Goal: Information Seeking & Learning: Learn about a topic

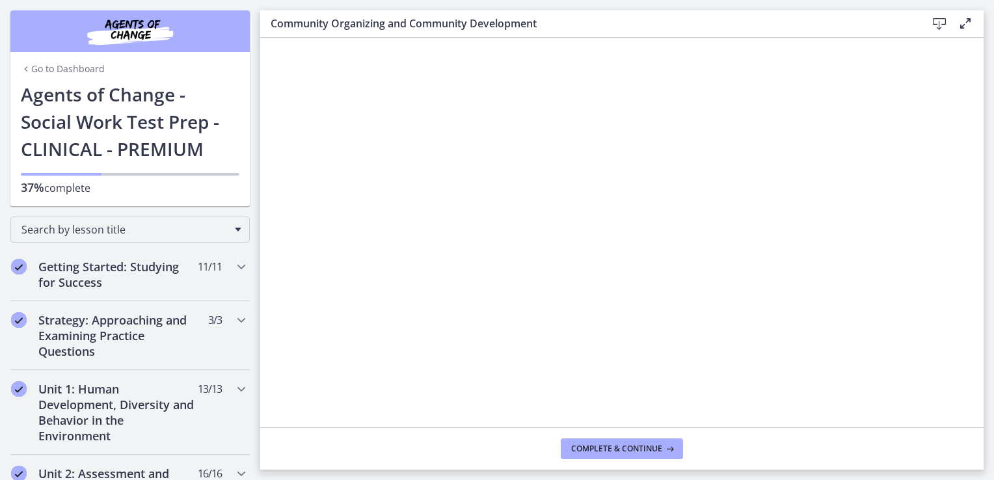
scroll to position [544, 0]
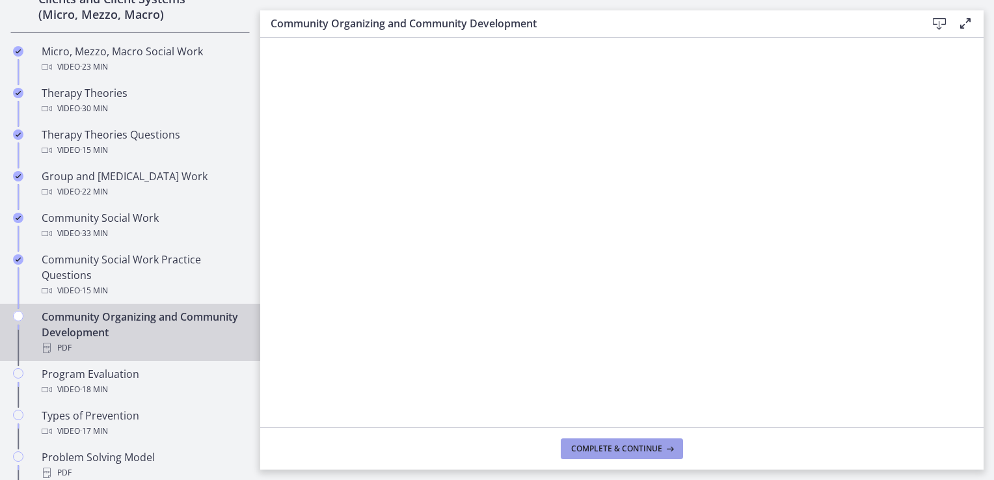
click at [643, 442] on button "Complete & continue" at bounding box center [622, 449] width 122 height 21
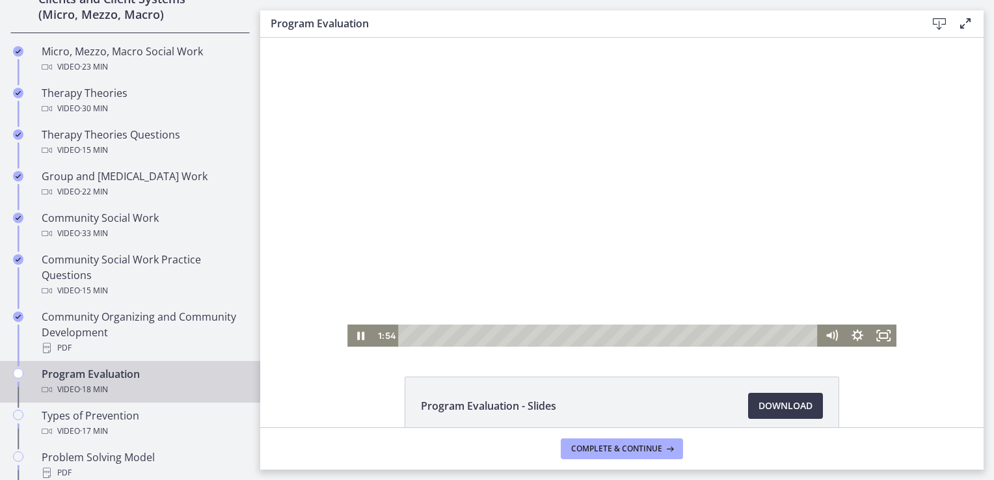
click at [618, 186] on div at bounding box center [621, 192] width 549 height 309
drag, startPoint x: 708, startPoint y: 211, endPoint x: 665, endPoint y: 210, distance: 43.0
click at [665, 210] on div at bounding box center [621, 192] width 549 height 309
click at [350, 335] on icon "Play Video" at bounding box center [361, 336] width 26 height 22
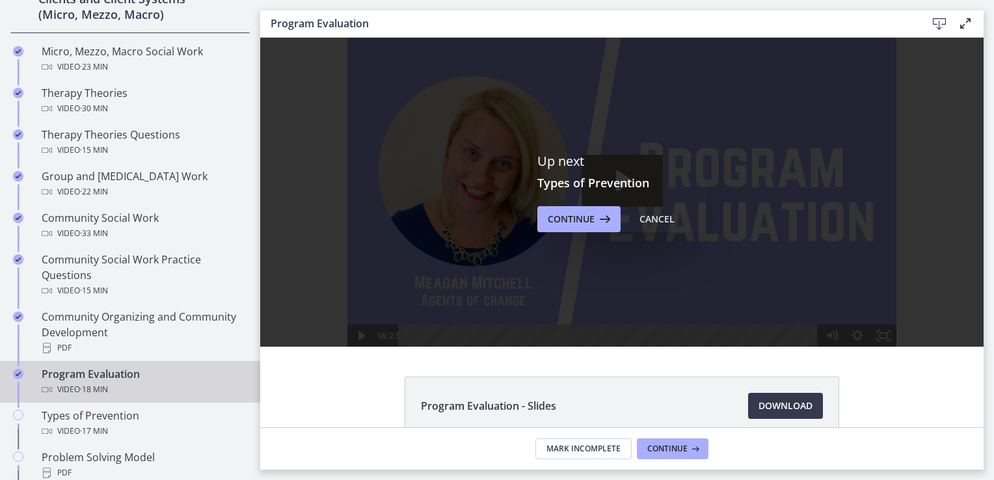
click at [791, 157] on div "Up next Types of Prevention Continue Cancel" at bounding box center [622, 192] width 724 height 309
click at [144, 363] on link "Program Evaluation Video · 18 min" at bounding box center [130, 382] width 260 height 42
click at [643, 223] on div "Cancel" at bounding box center [657, 219] width 35 height 16
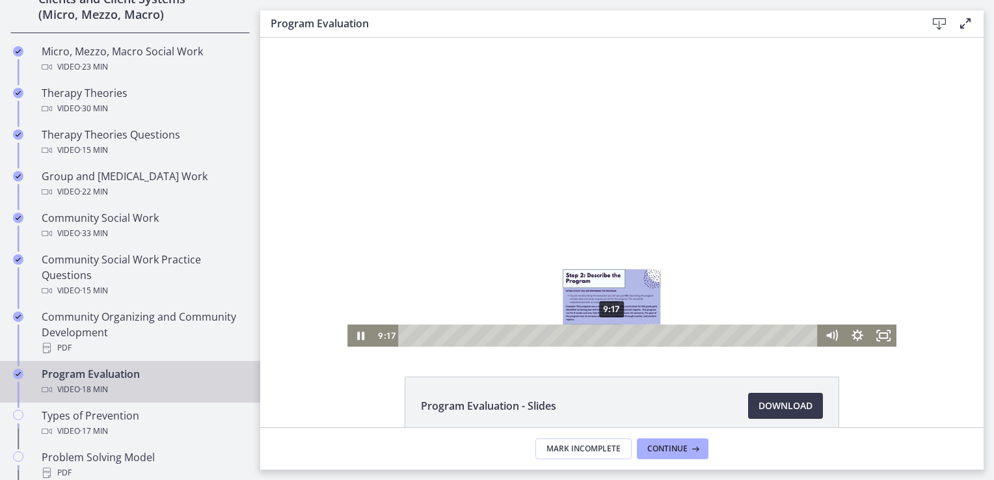
drag, startPoint x: 589, startPoint y: 337, endPoint x: 607, endPoint y: 338, distance: 18.2
click at [608, 338] on div "Playbar" at bounding box center [611, 335] width 7 height 7
click at [616, 340] on div "9:38" at bounding box center [610, 336] width 404 height 22
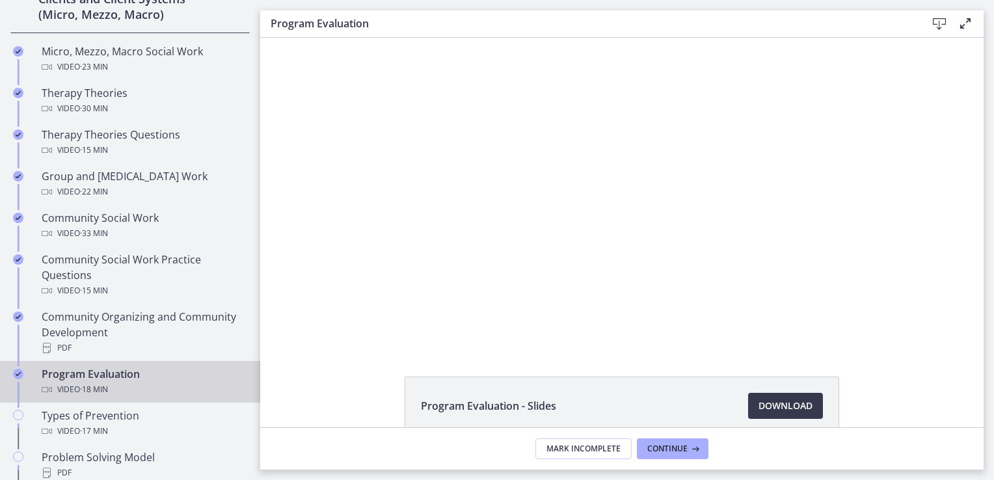
click at [994, 383] on html "Skip to main content Go to Dashboard Go to Dashboard Go to Dashboard Agents of …" at bounding box center [497, 240] width 994 height 480
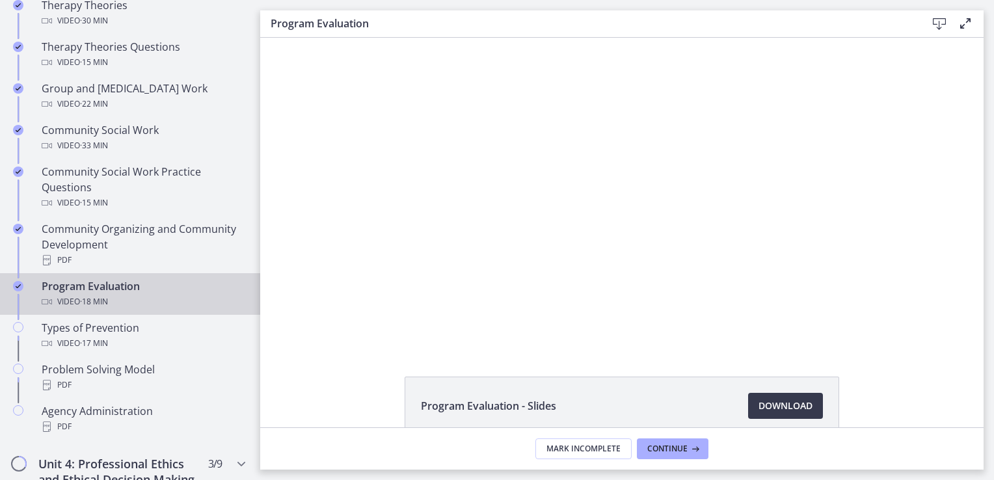
scroll to position [761, 0]
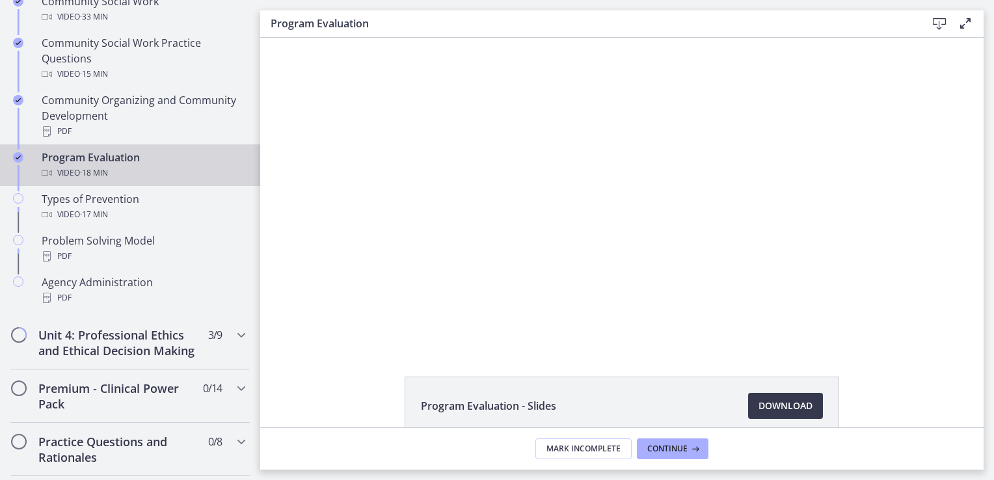
drag, startPoint x: 255, startPoint y: 252, endPoint x: 37, endPoint y: 275, distance: 219.2
click at [513, 245] on div at bounding box center [621, 192] width 549 height 309
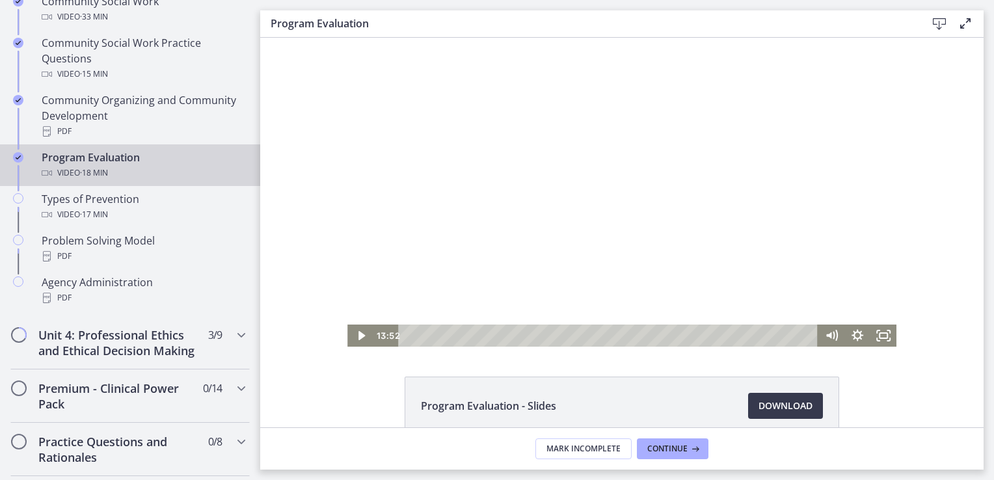
click at [515, 247] on div at bounding box center [621, 192] width 549 height 309
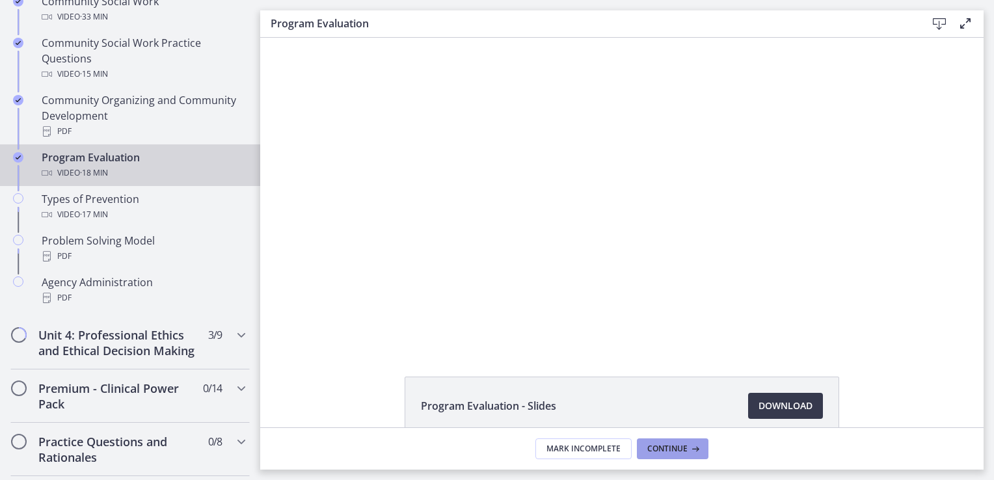
drag, startPoint x: 668, startPoint y: 442, endPoint x: 655, endPoint y: 427, distance: 19.4
click at [655, 427] on div "Program Evaluation - Slides Download Opens in a new window Mark Incomplete Cont…" at bounding box center [622, 254] width 724 height 432
click at [664, 444] on span "Continue" at bounding box center [667, 449] width 40 height 10
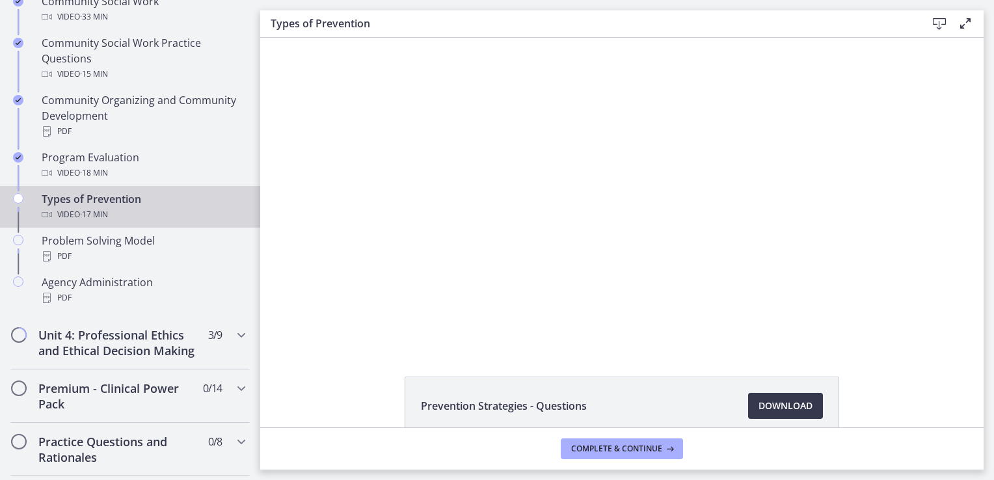
click at [314, 275] on div "Click for sound @keyframes VOLUME_SMALL_WAVE_FLASH { 0% { opacity: 0; } 33% { o…" at bounding box center [622, 192] width 724 height 309
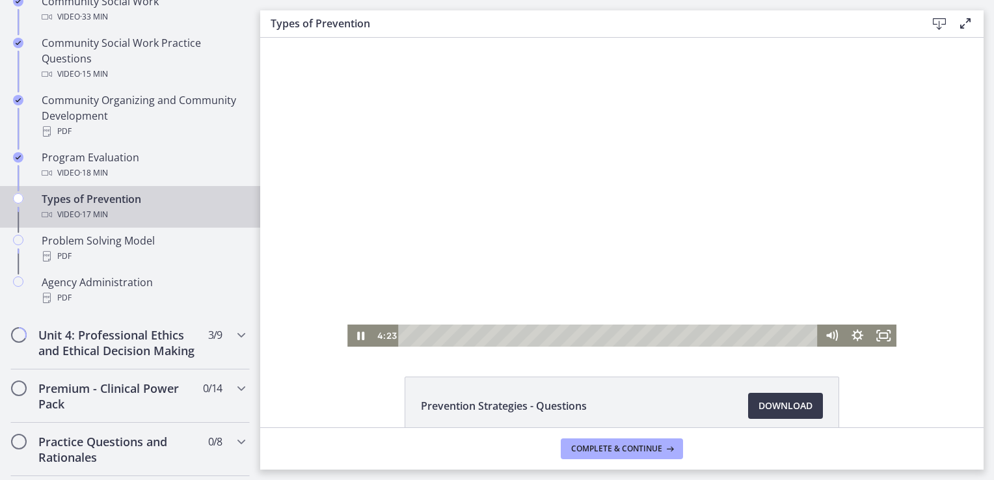
click at [416, 194] on div at bounding box center [621, 192] width 549 height 309
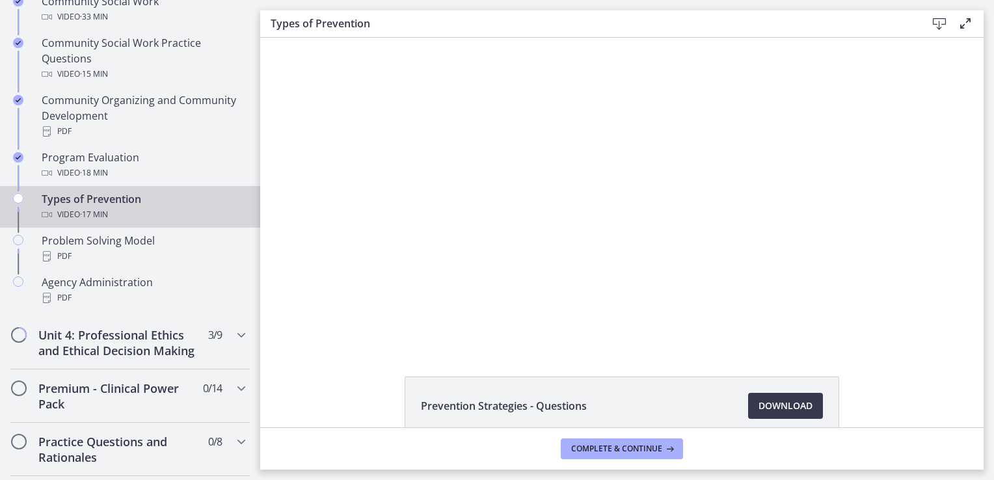
click at [416, 194] on div at bounding box center [621, 192] width 549 height 309
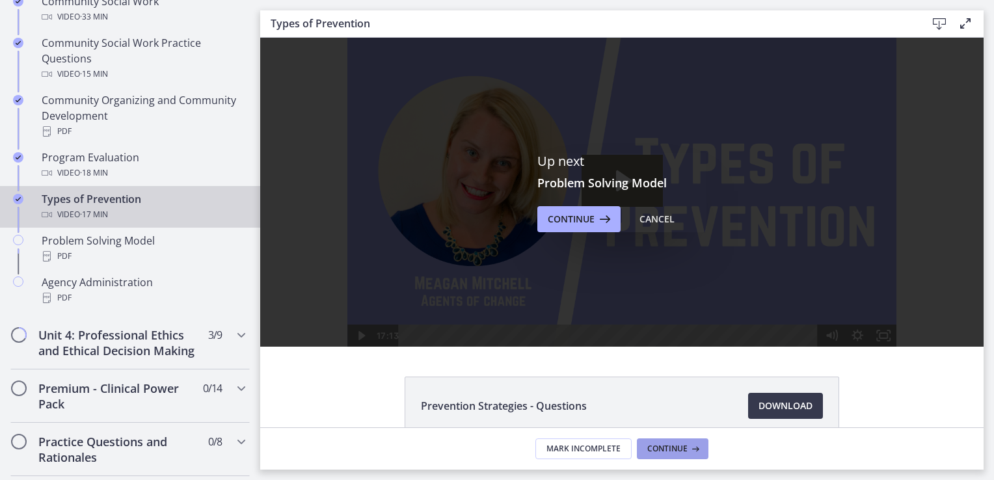
click at [670, 451] on span "Continue" at bounding box center [667, 449] width 40 height 10
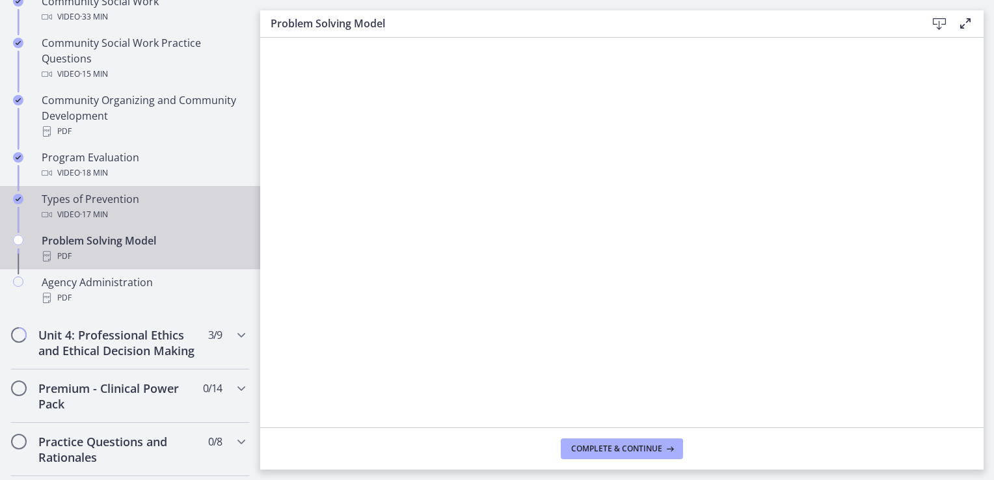
click at [81, 209] on span "· 17 min" at bounding box center [94, 215] width 28 height 16
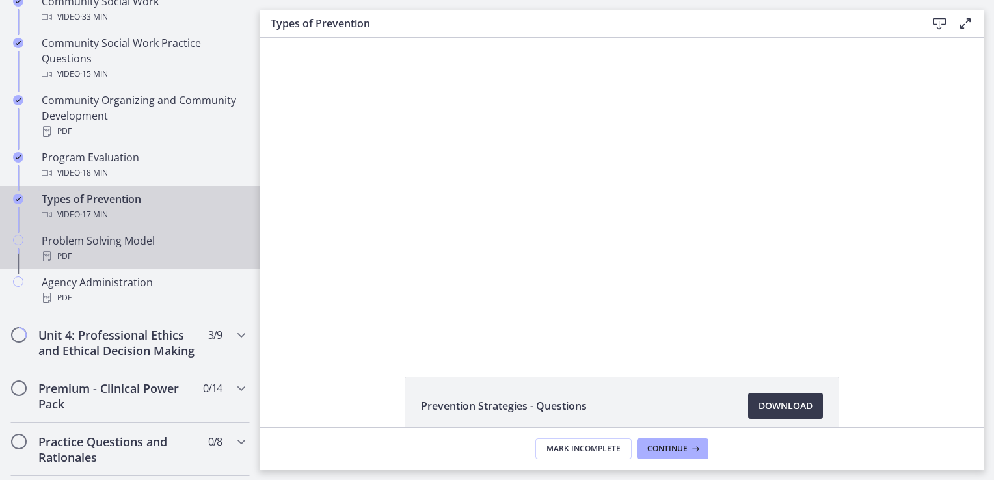
click at [150, 228] on link "Problem Solving Model PDF" at bounding box center [130, 249] width 260 height 42
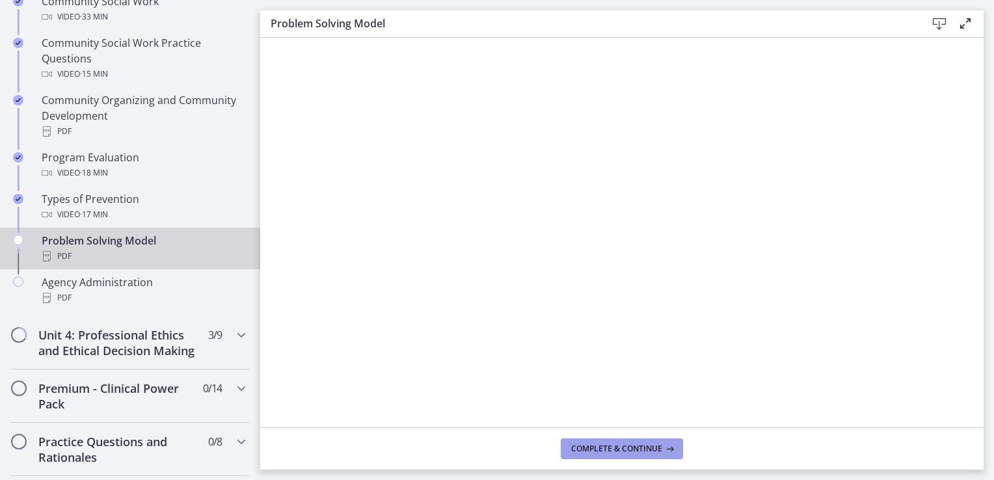
drag, startPoint x: 681, startPoint y: 449, endPoint x: 628, endPoint y: 451, distance: 52.7
drag, startPoint x: 628, startPoint y: 451, endPoint x: 578, endPoint y: 445, distance: 50.4
click at [578, 445] on span "Complete & continue" at bounding box center [616, 449] width 91 height 10
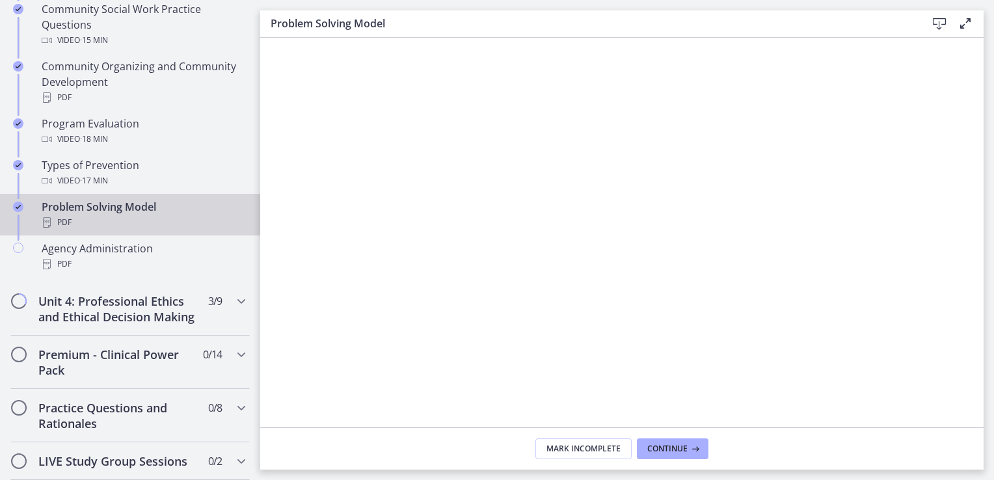
scroll to position [804, 0]
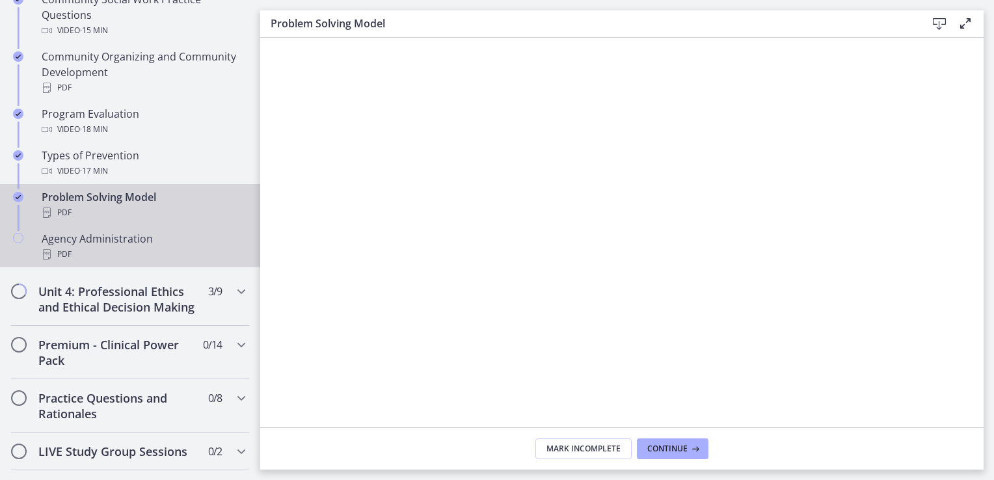
click at [120, 239] on div "Agency Administration PDF" at bounding box center [143, 246] width 203 height 31
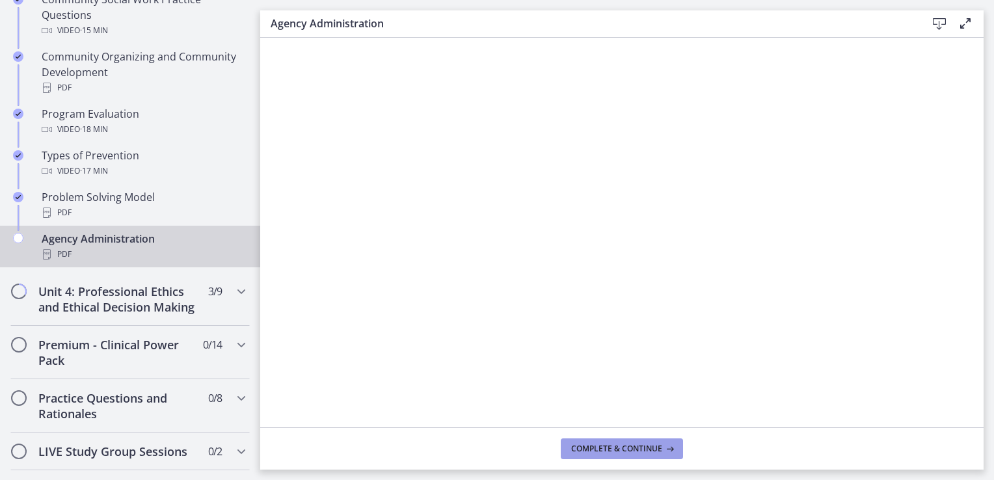
click at [619, 449] on span "Complete & continue" at bounding box center [616, 449] width 91 height 10
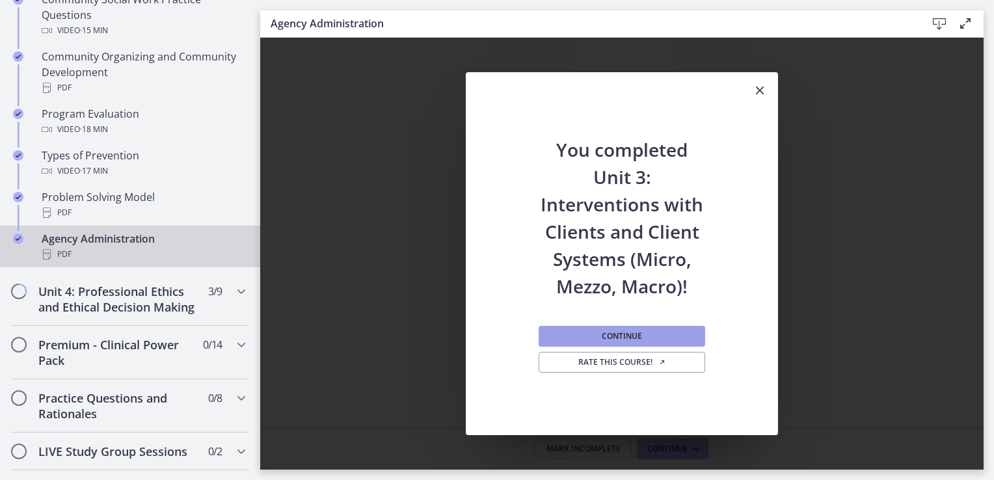
click at [625, 345] on button "Continue" at bounding box center [622, 336] width 167 height 21
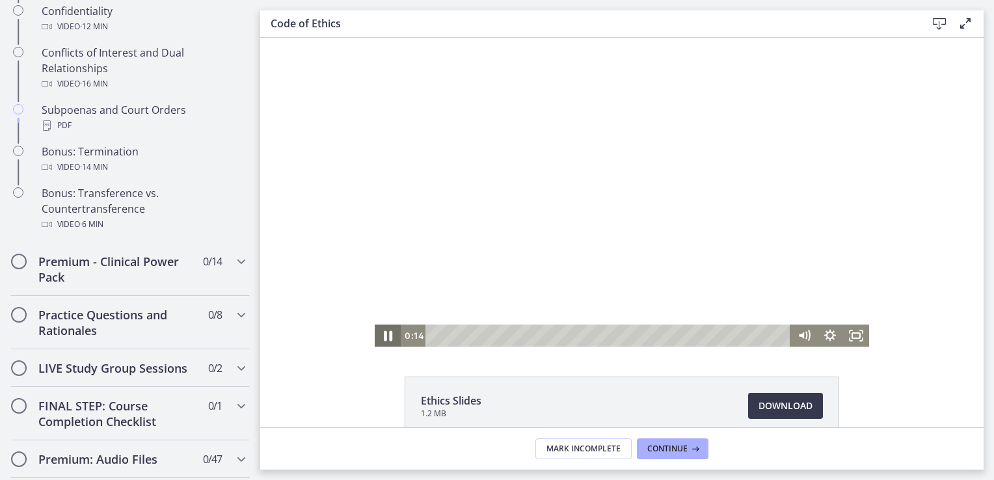
click at [380, 331] on icon "Pause" at bounding box center [387, 336] width 31 height 27
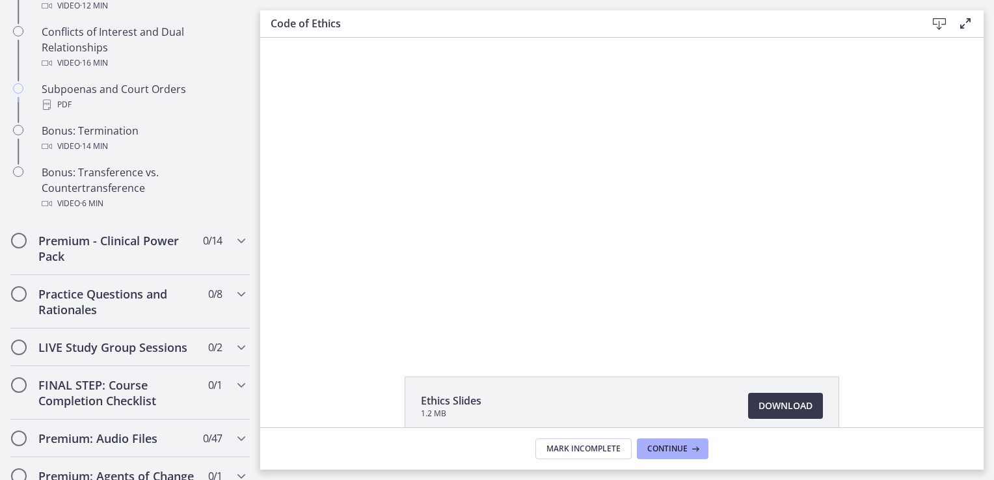
scroll to position [834, 0]
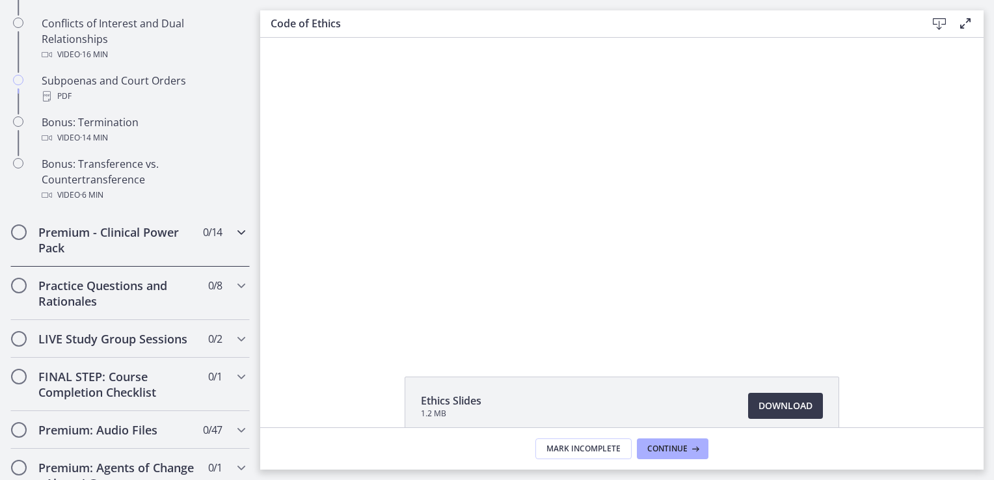
click at [234, 240] on icon "Chapters" at bounding box center [242, 233] width 16 height 16
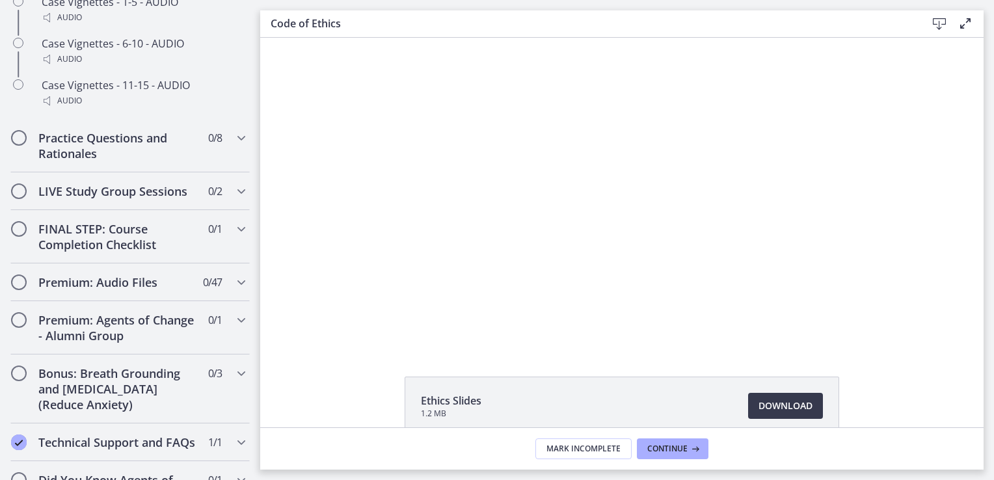
scroll to position [1226, 0]
